Goal: Task Accomplishment & Management: Manage account settings

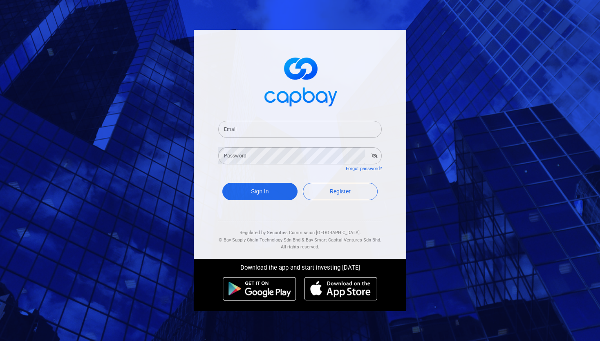
click at [267, 139] on form "Email Email Password Password Forgot password? Sign In Register" at bounding box center [299, 162] width 163 height 102
click at [270, 132] on input "Email" at bounding box center [299, 129] width 163 height 17
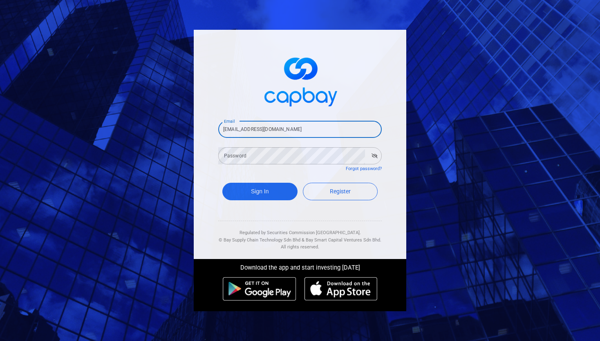
type input "[EMAIL_ADDRESS][DOMAIN_NAME]"
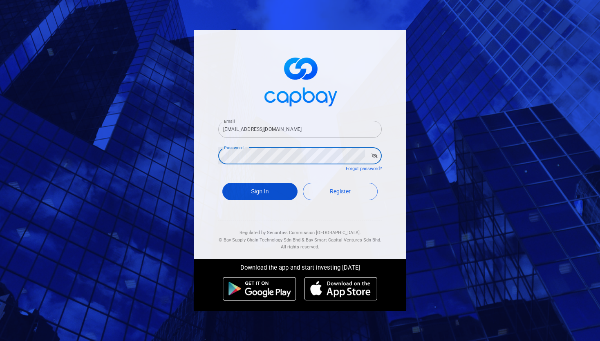
click at [258, 196] on button "Sign In" at bounding box center [259, 192] width 75 height 18
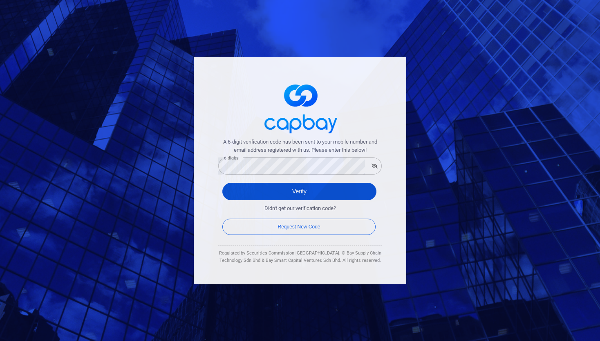
click at [258, 189] on button "Verify" at bounding box center [299, 192] width 154 height 18
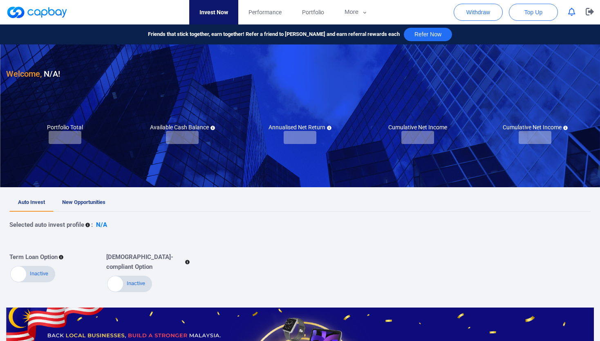
checkbox input "true"
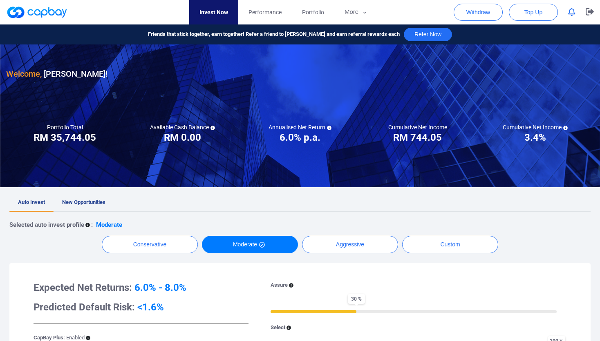
click at [573, 13] on icon "button" at bounding box center [571, 12] width 7 height 9
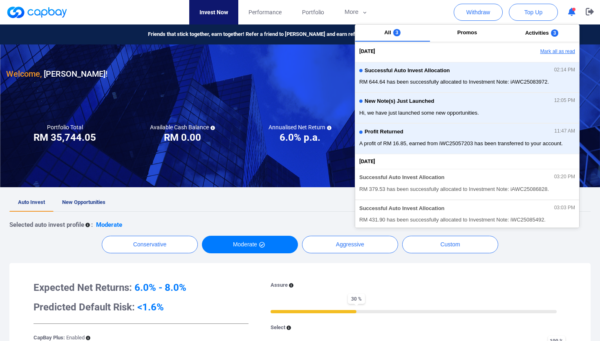
click at [551, 51] on button "Mark all as read" at bounding box center [535, 52] width 88 height 14
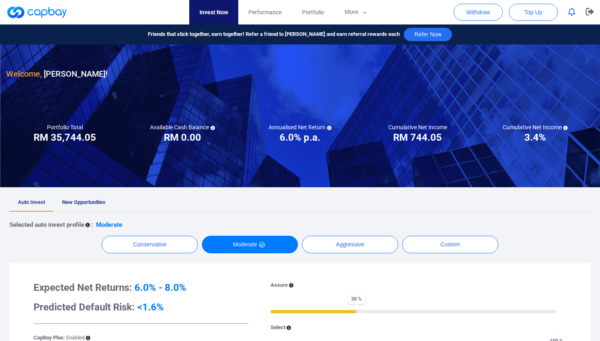
click at [235, 167] on div at bounding box center [300, 116] width 600 height 143
